Goal: Task Accomplishment & Management: Complete application form

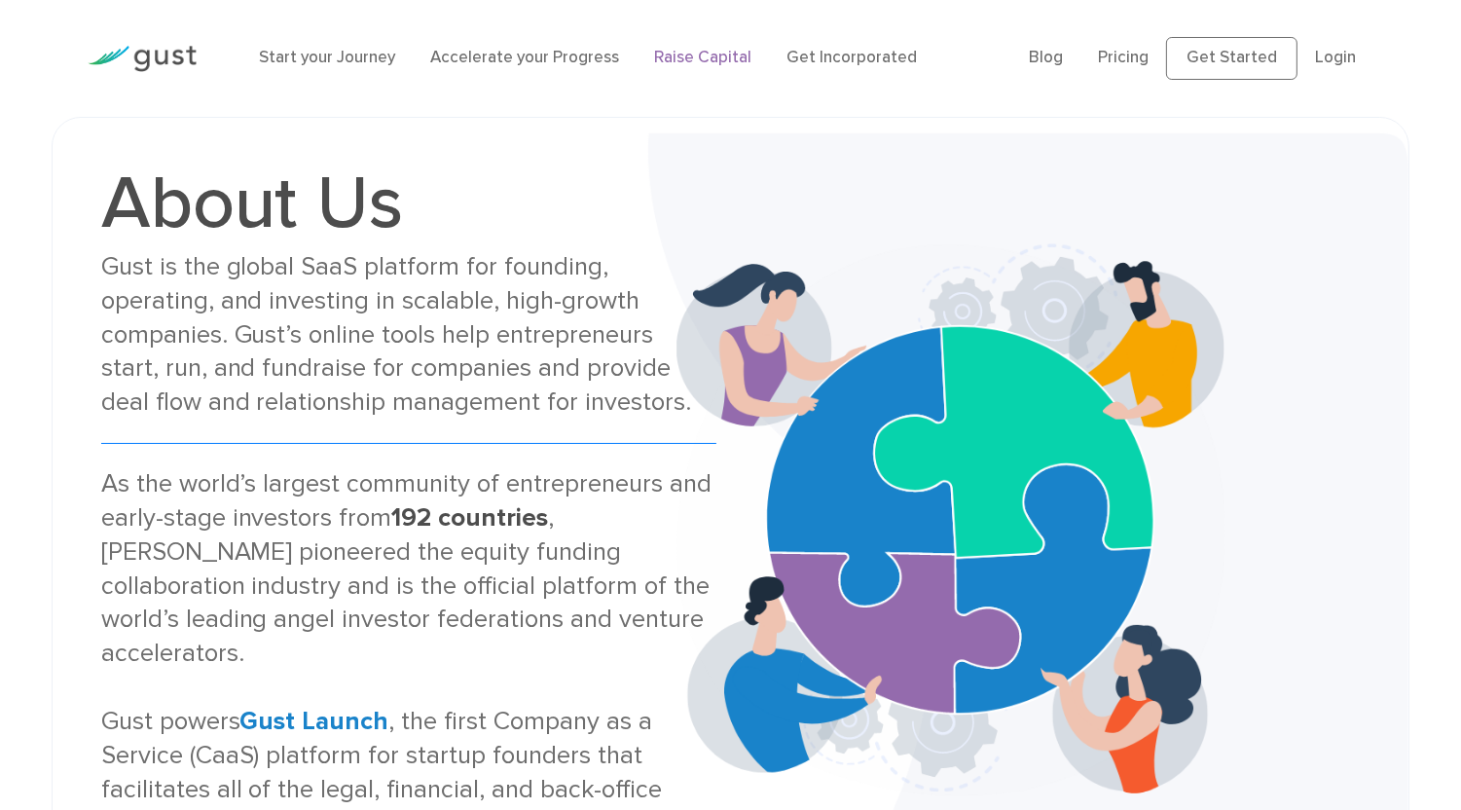
click at [690, 66] on link "Raise Capital" at bounding box center [702, 57] width 97 height 19
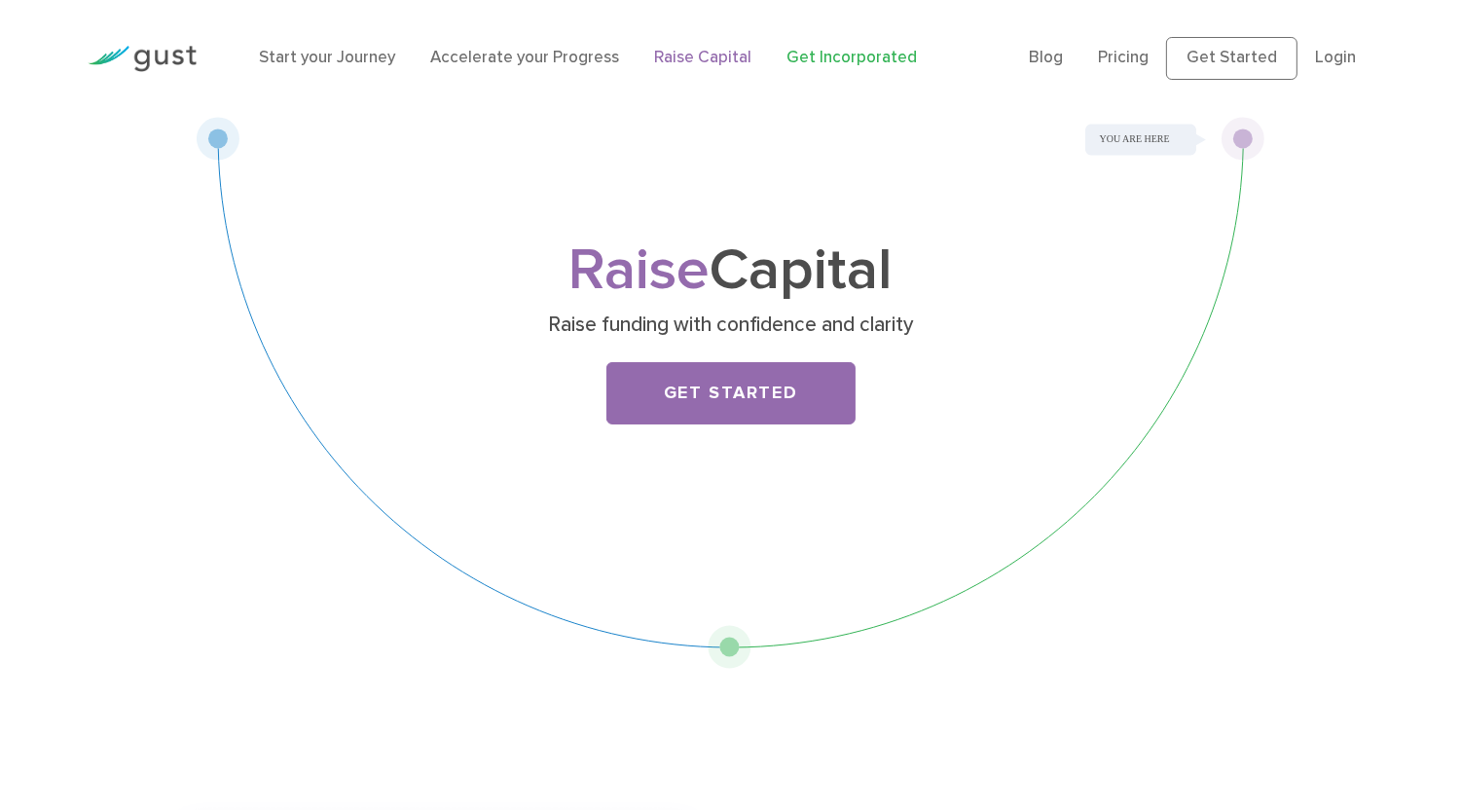
click at [824, 57] on link "Get Incorporated" at bounding box center [852, 57] width 130 height 19
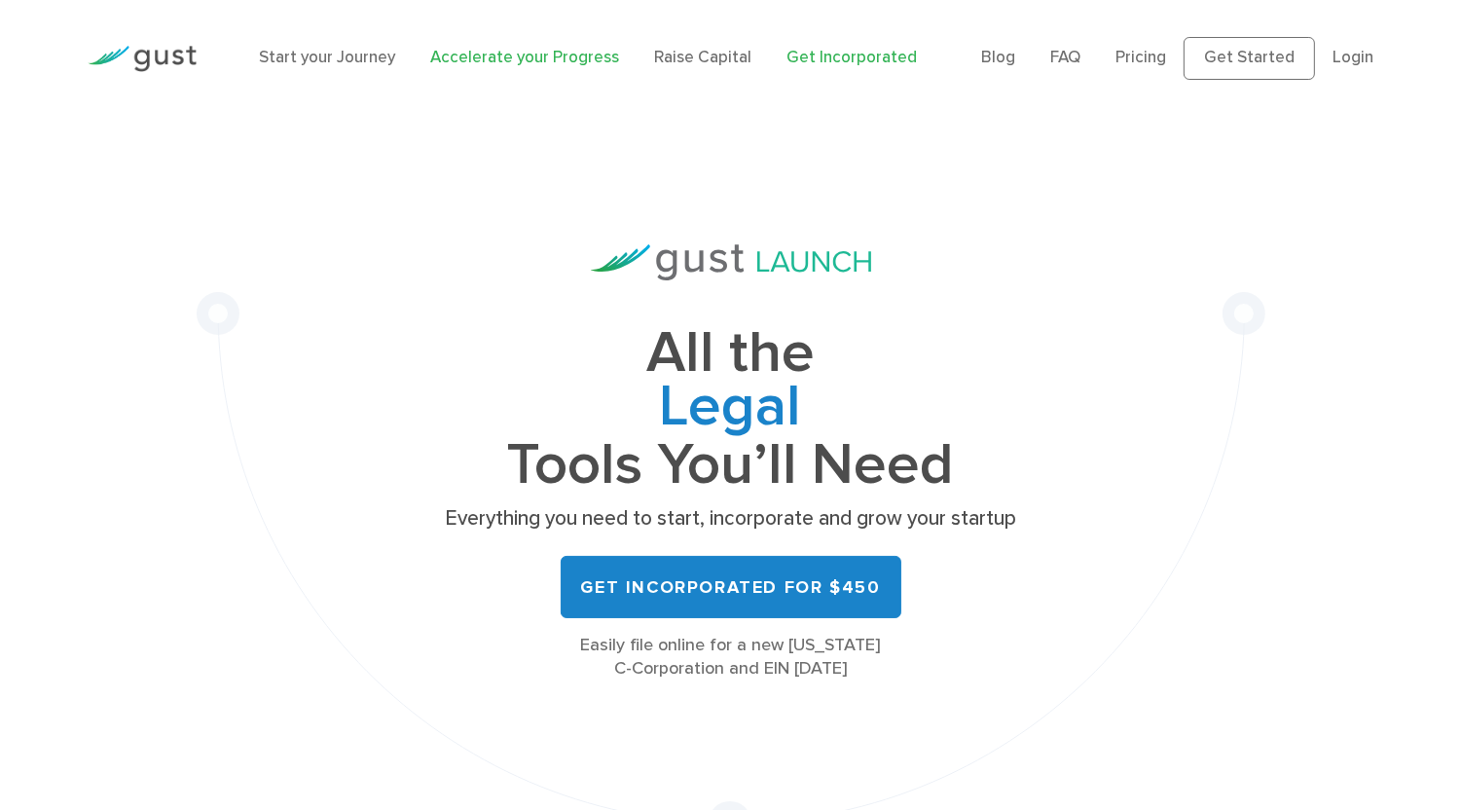
click at [467, 52] on link "Accelerate your Progress" at bounding box center [524, 57] width 189 height 19
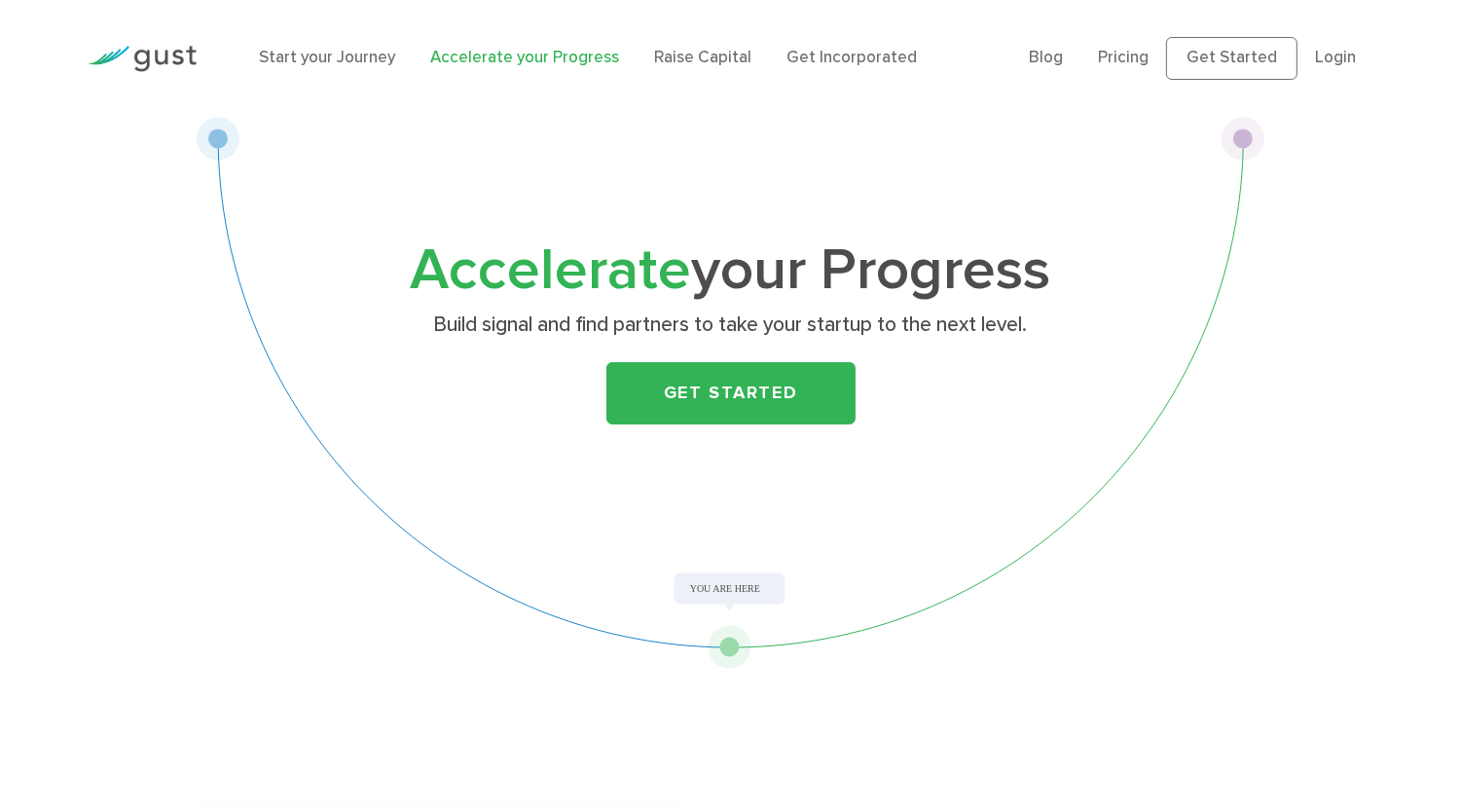
click at [753, 581] on div "Accelerate your Progress Build signal and find partners to take your startup to…" at bounding box center [731, 393] width 1069 height 552
click at [752, 363] on link "Get Started" at bounding box center [731, 393] width 249 height 62
